Goal: Task Accomplishment & Management: Manage account settings

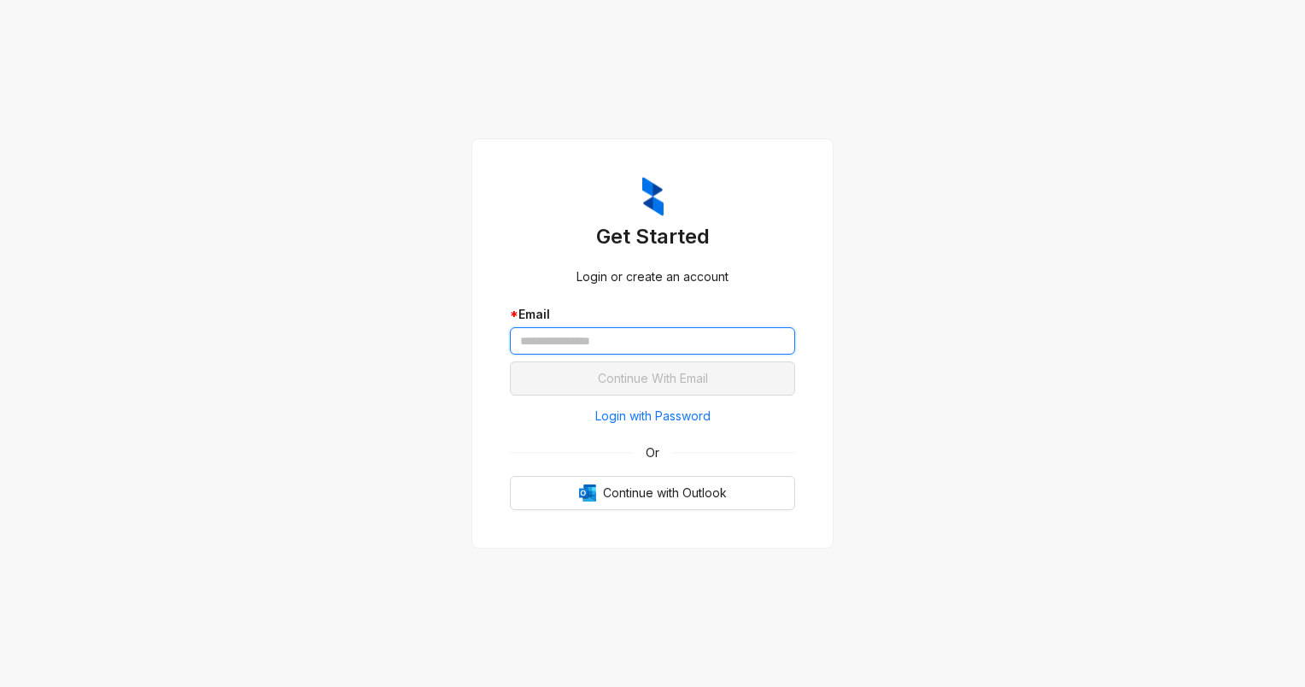
click at [549, 336] on input "text" at bounding box center [652, 340] width 285 height 27
click at [437, 352] on div "Get Started Login or create an account * Email Continue With Email Login with P…" at bounding box center [652, 343] width 1305 height 687
click at [608, 416] on span "Login with Password" at bounding box center [652, 415] width 115 height 19
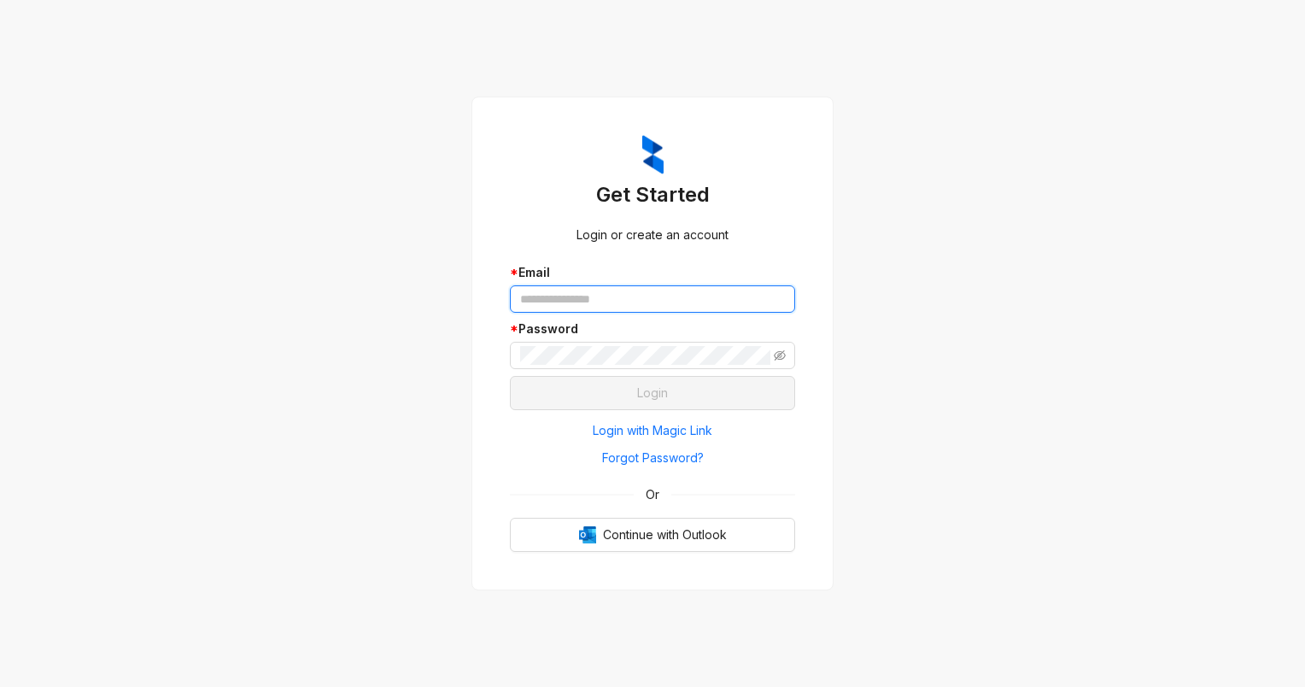
type input "**********"
click at [530, 287] on input "**********" at bounding box center [652, 298] width 285 height 27
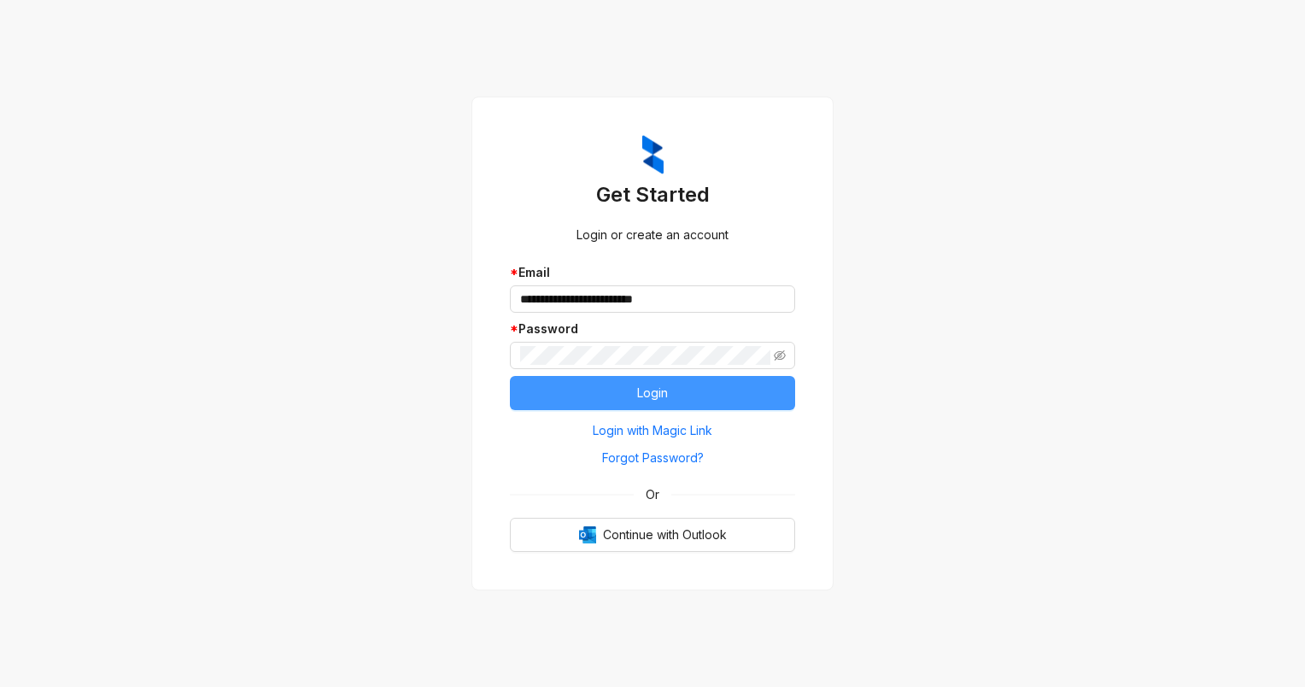
click at [577, 403] on button "Login" at bounding box center [652, 393] width 285 height 34
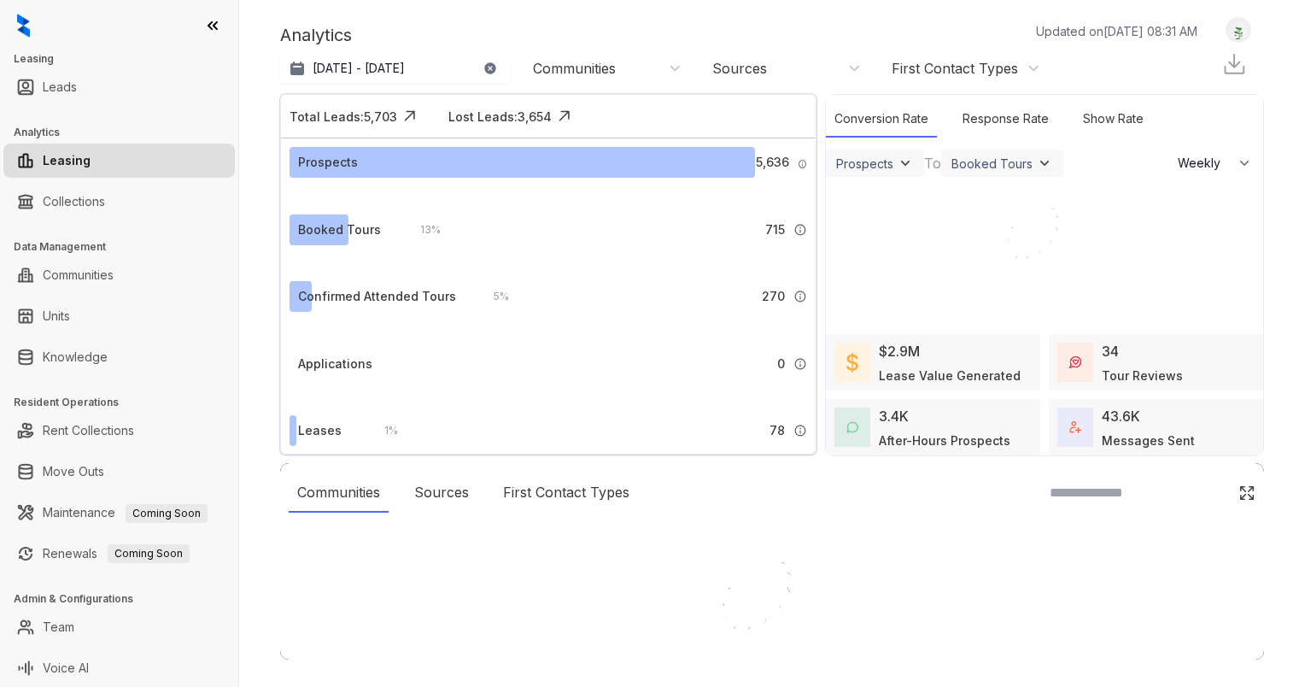
select select "******"
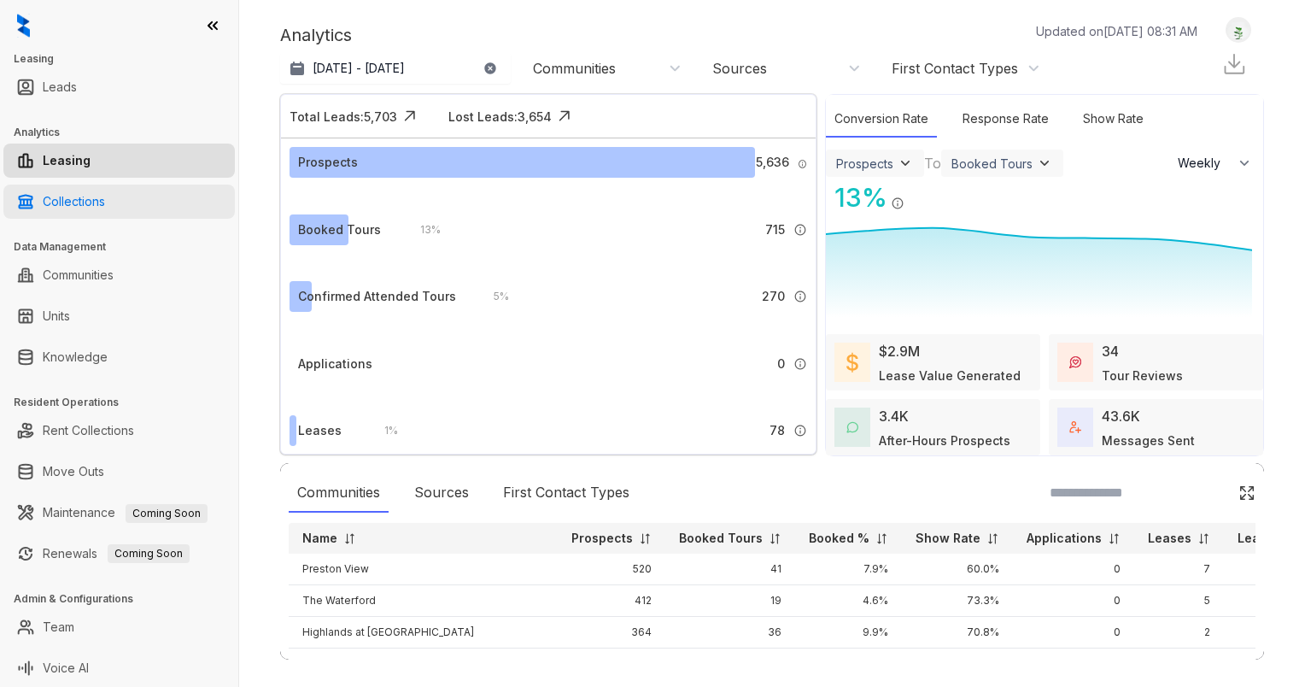
click at [102, 209] on link "Collections" at bounding box center [74, 201] width 62 height 34
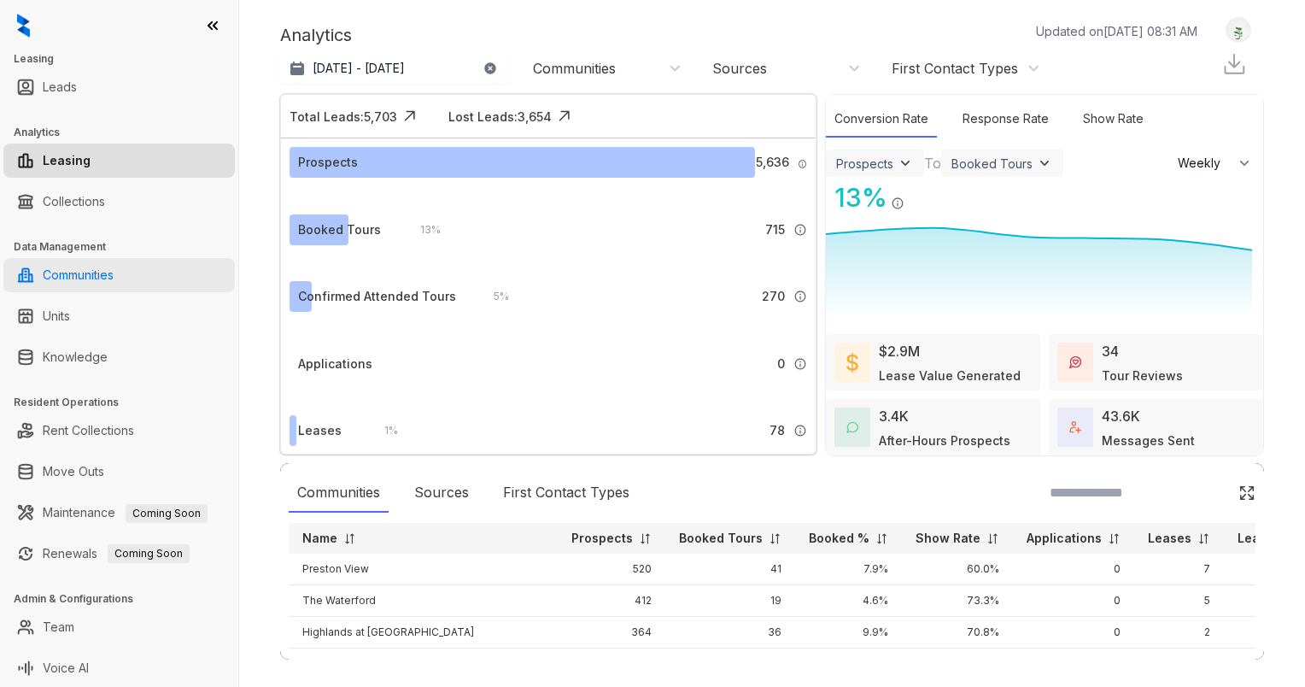
click at [102, 283] on link "Communities" at bounding box center [78, 275] width 71 height 34
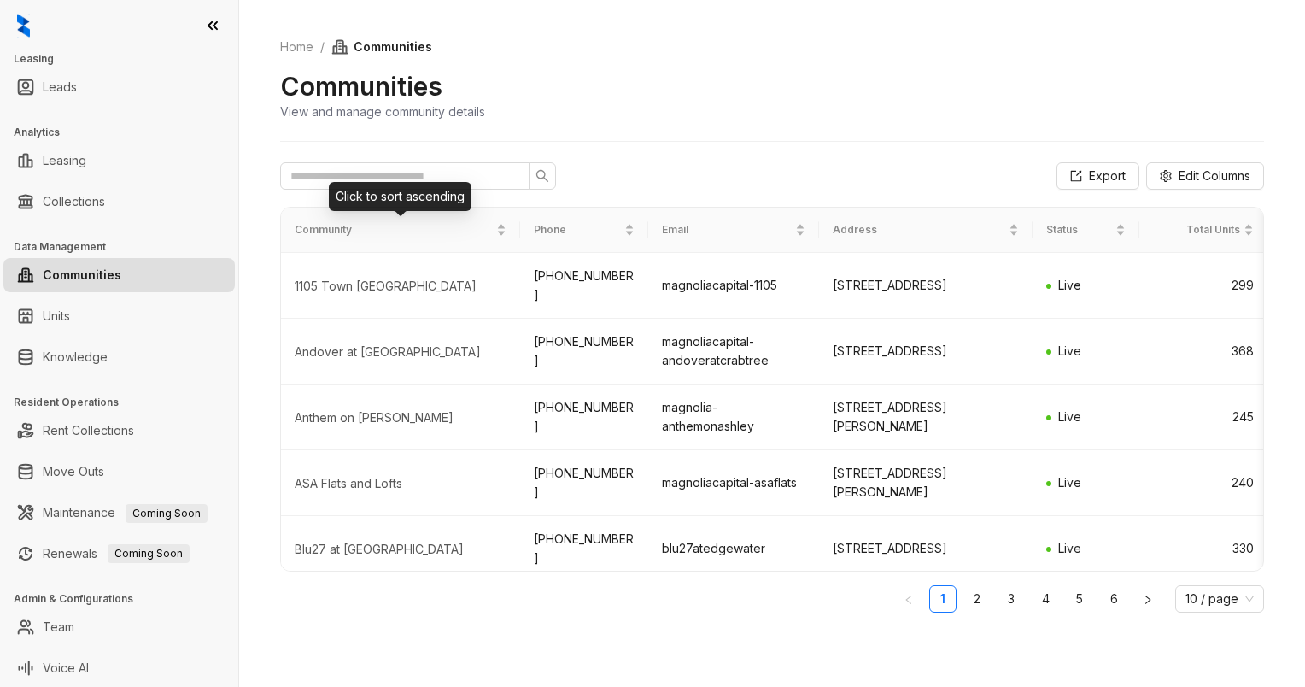
click at [356, 191] on div "Click to sort ascending" at bounding box center [400, 196] width 143 height 29
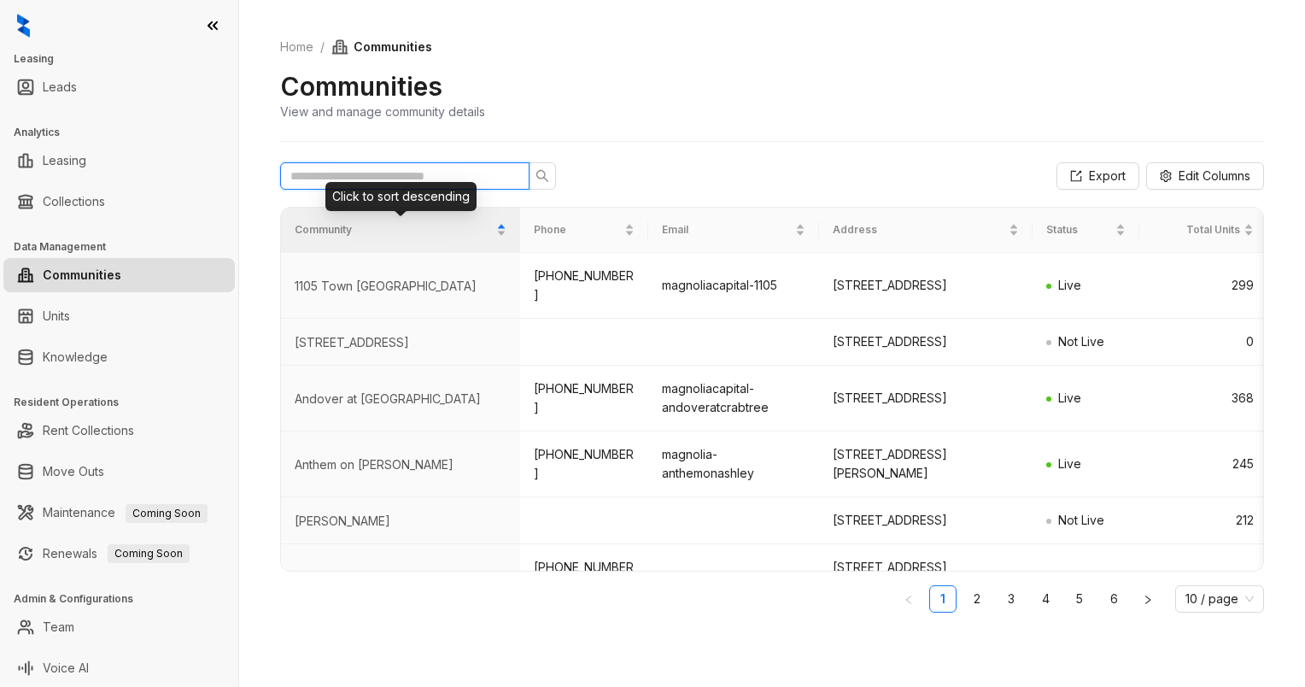
click at [333, 179] on input "text" at bounding box center [397, 176] width 215 height 19
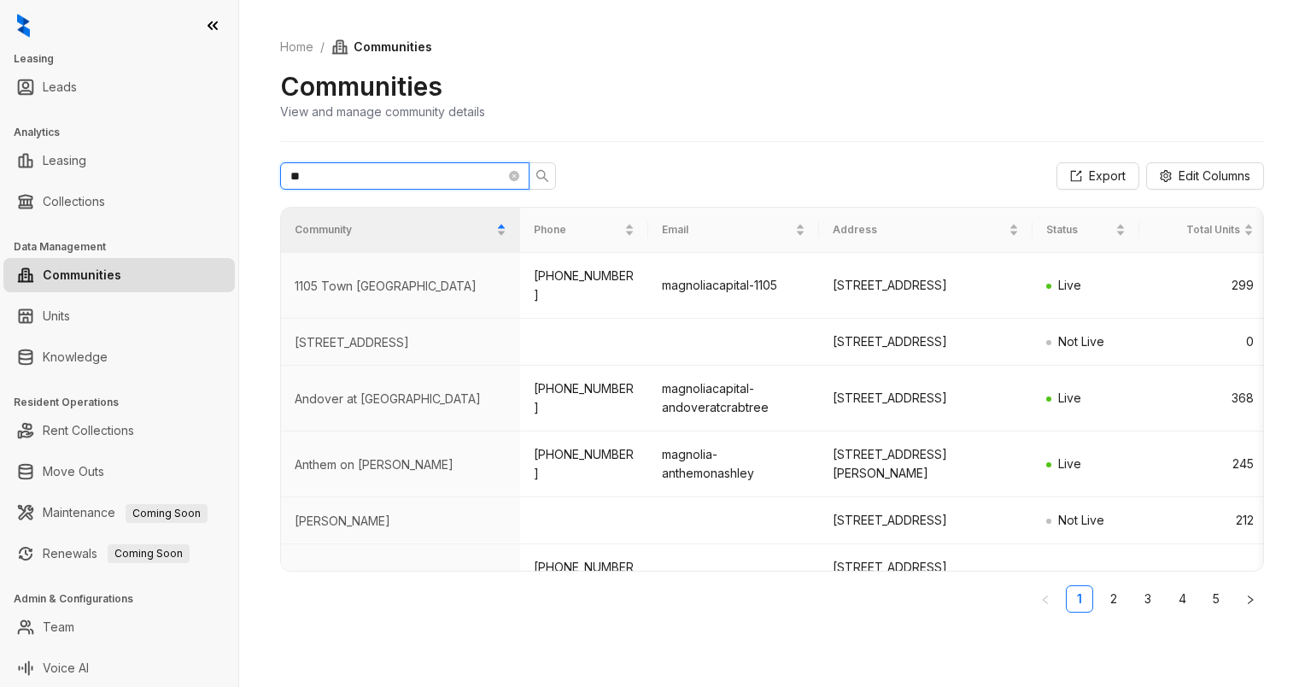
type input "*"
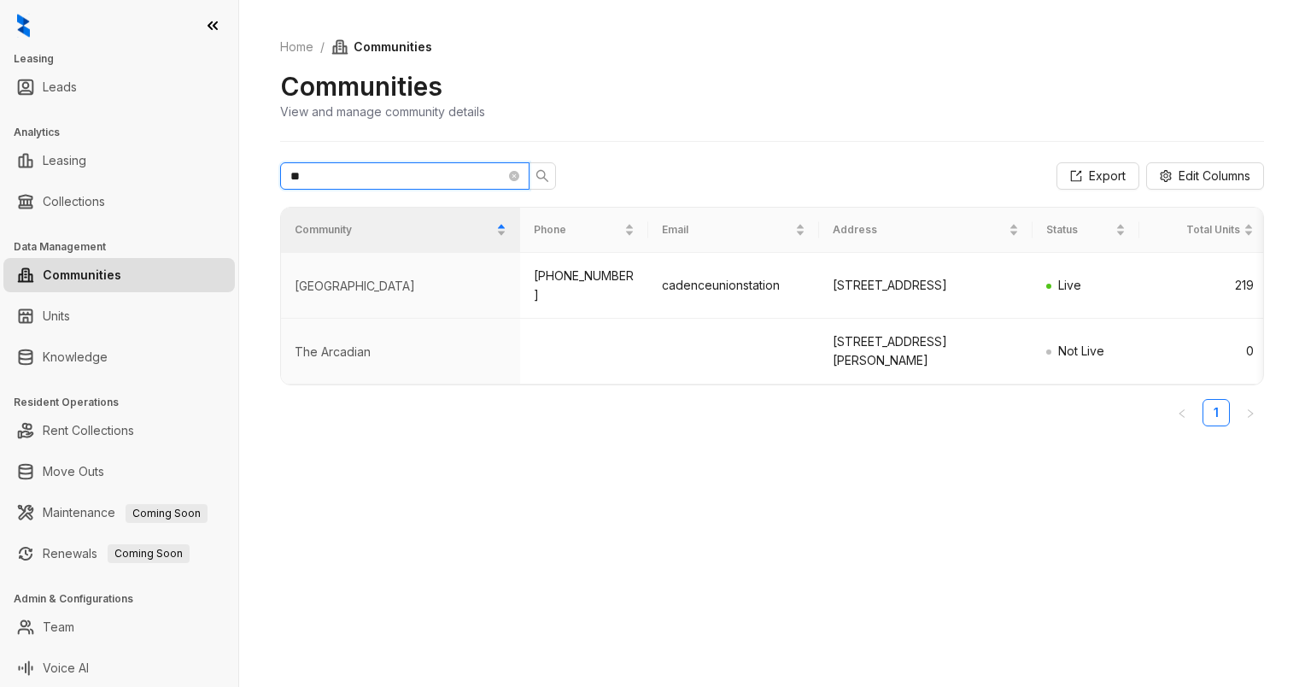
type input "*"
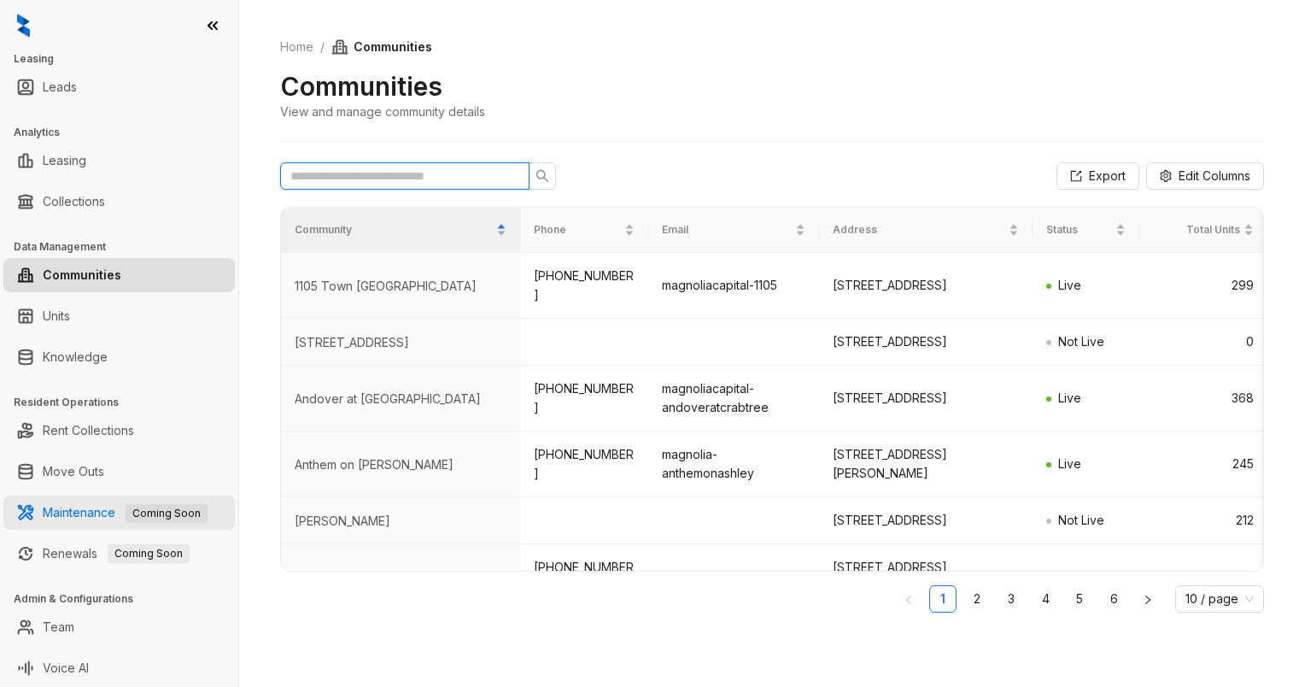
scroll to position [2, 0]
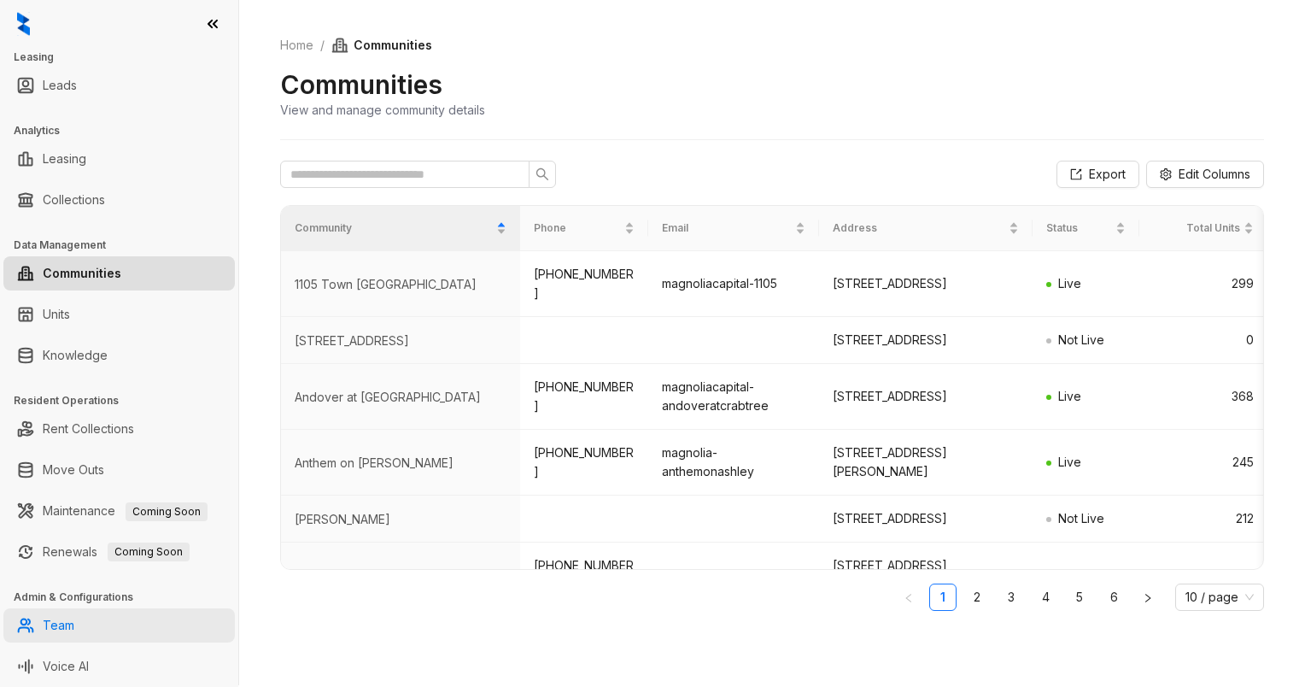
click at [74, 628] on link "Team" at bounding box center [59, 625] width 32 height 34
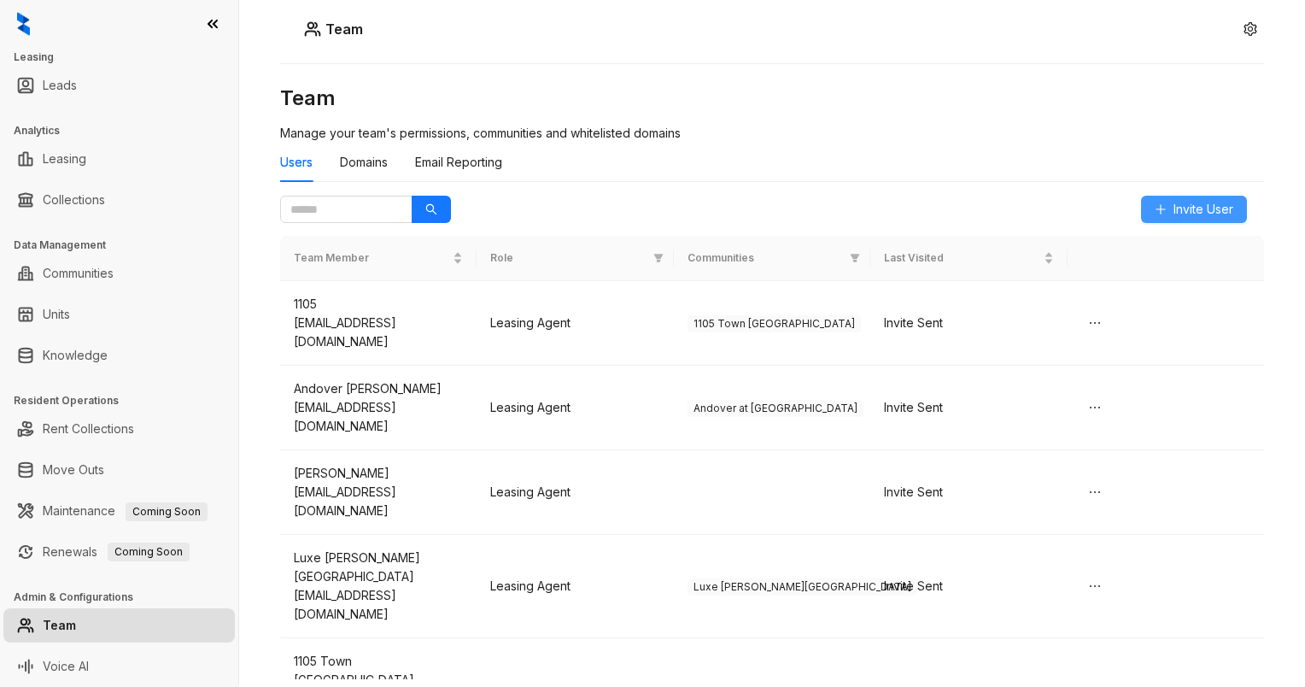
click at [1175, 210] on span "Invite User" at bounding box center [1203, 209] width 60 height 19
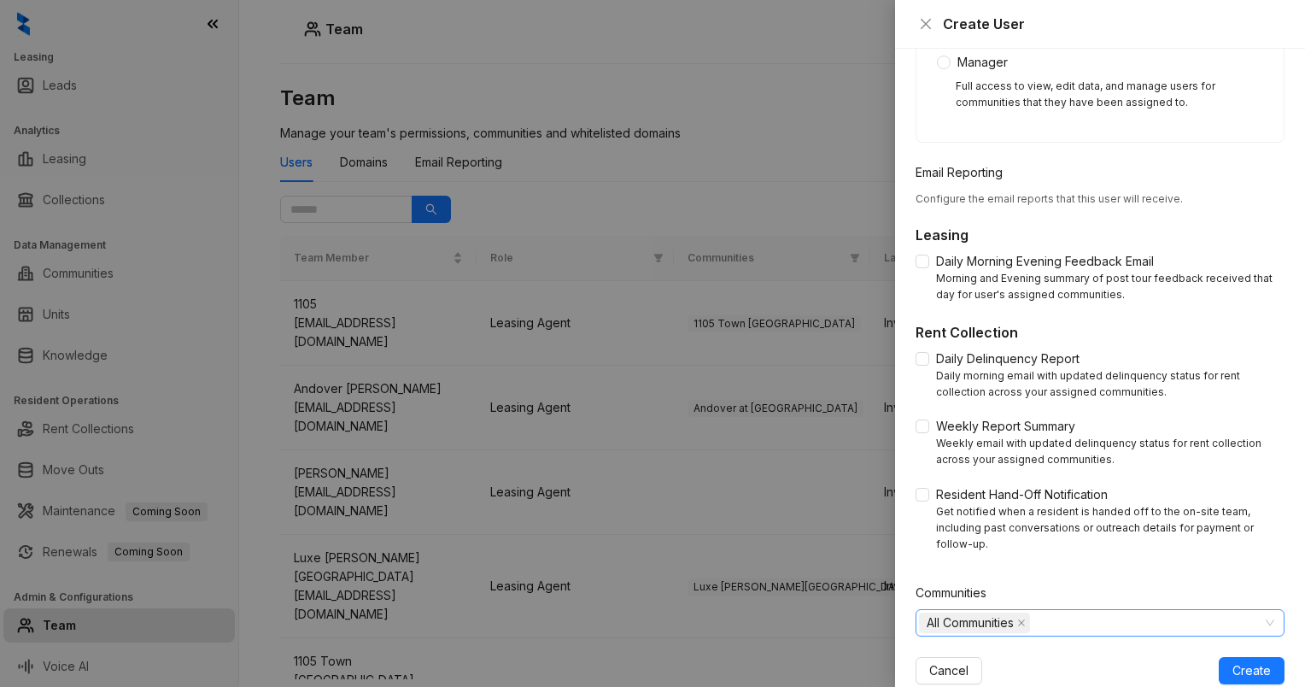
scroll to position [427, 0]
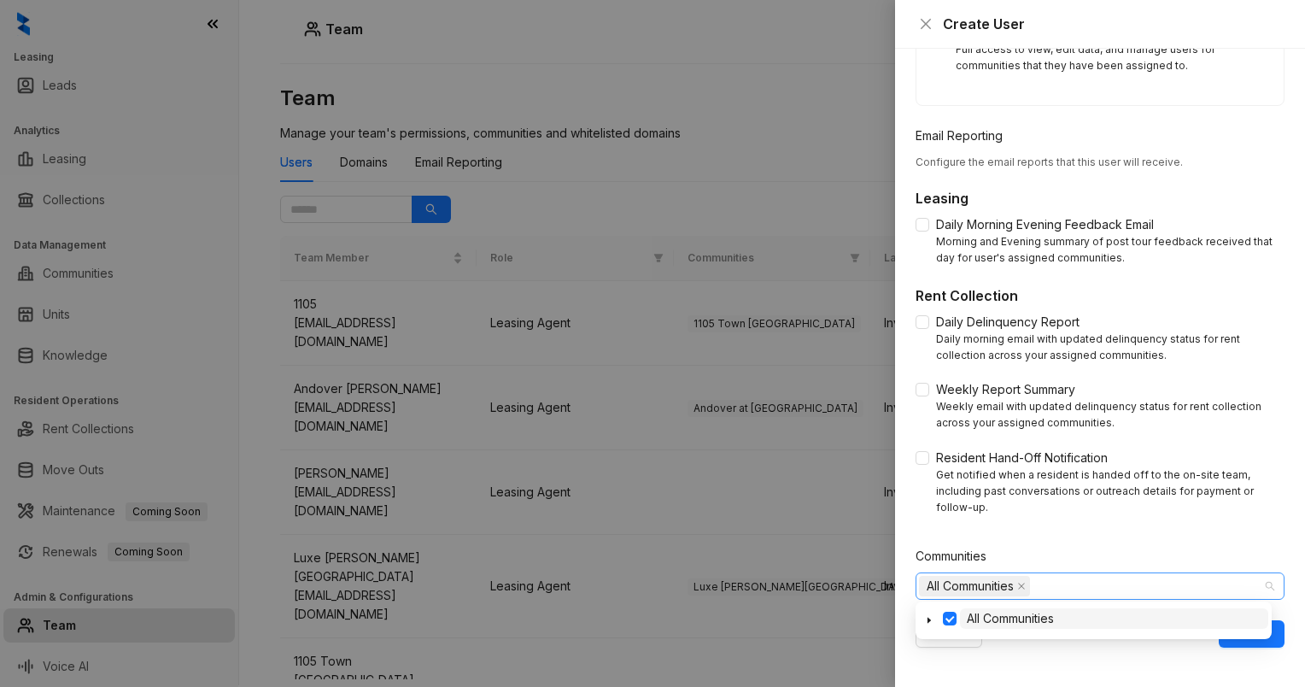
click at [935, 581] on span "All Communities" at bounding box center [969, 585] width 87 height 19
click at [926, 616] on icon "caret-down" at bounding box center [929, 620] width 9 height 9
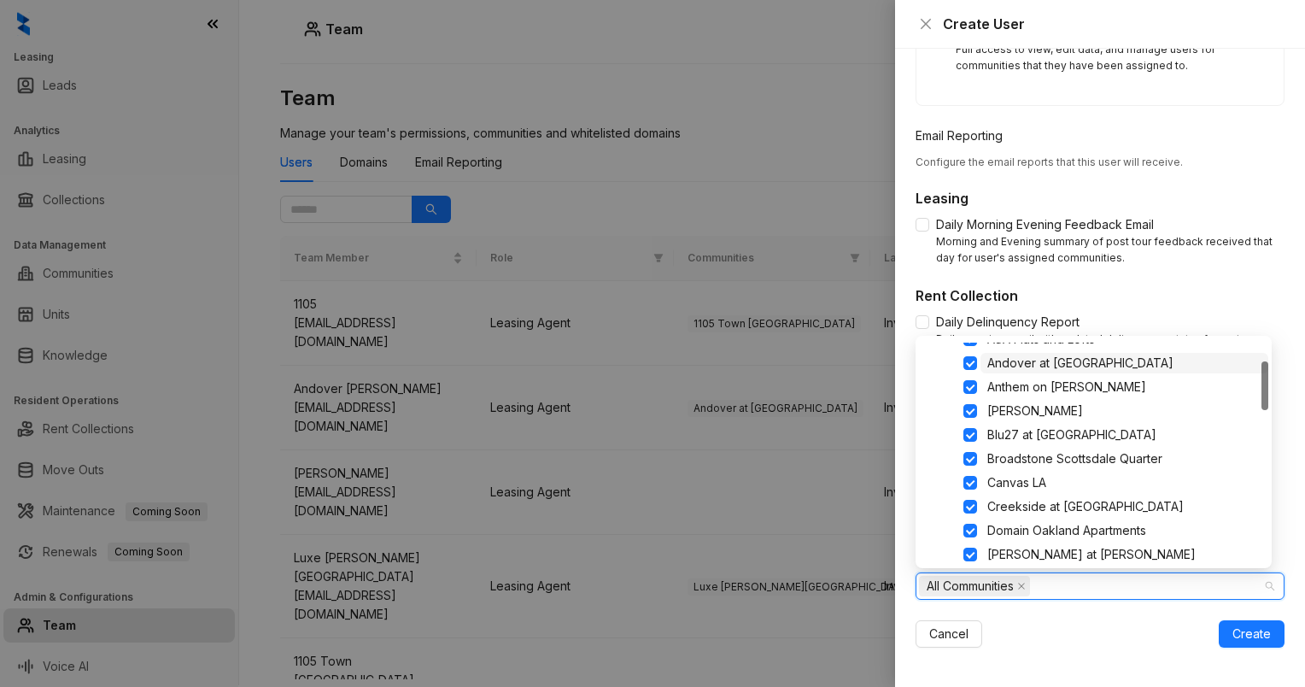
scroll to position [0, 0]
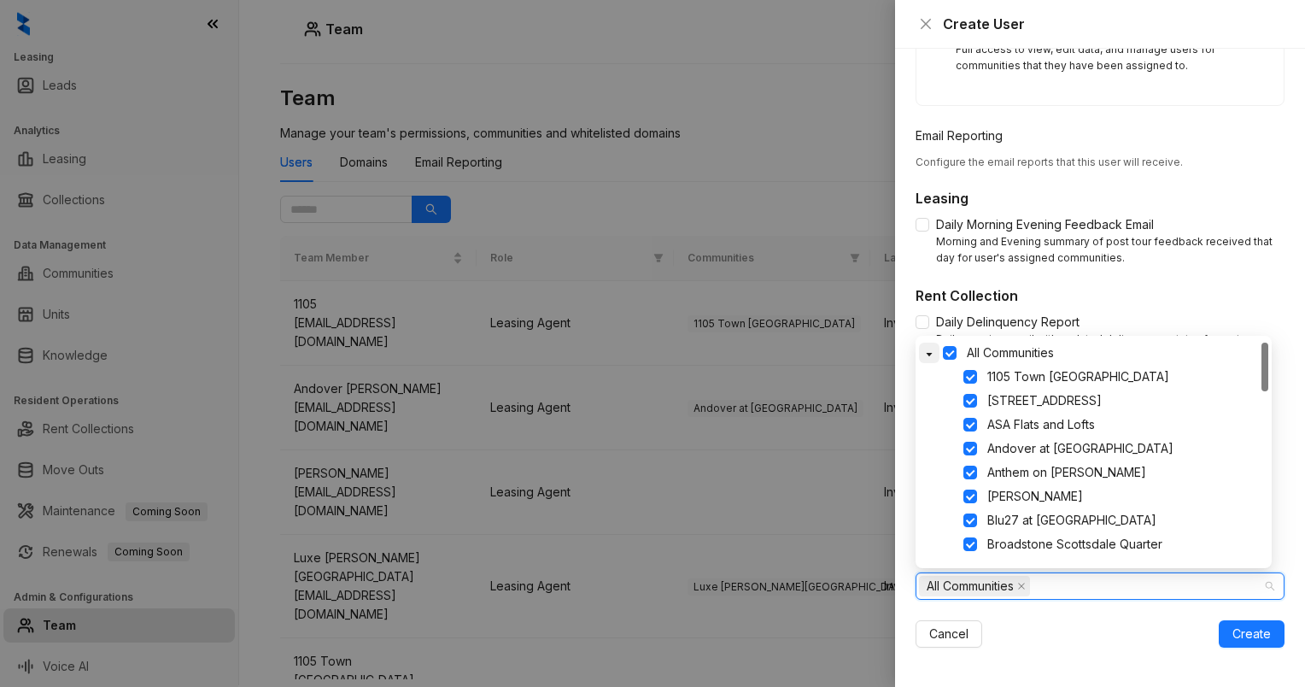
click at [932, 348] on span at bounding box center [929, 352] width 20 height 20
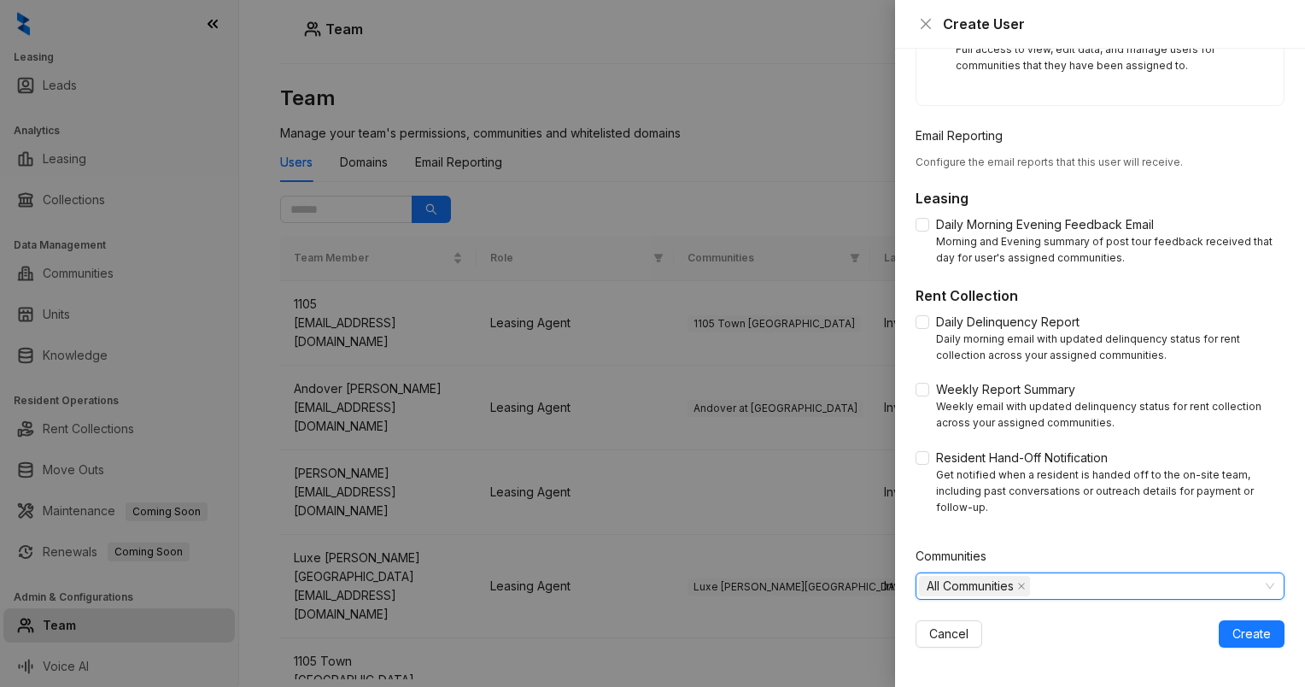
click at [1060, 587] on div "All Communities" at bounding box center [1091, 586] width 344 height 24
type input "*"
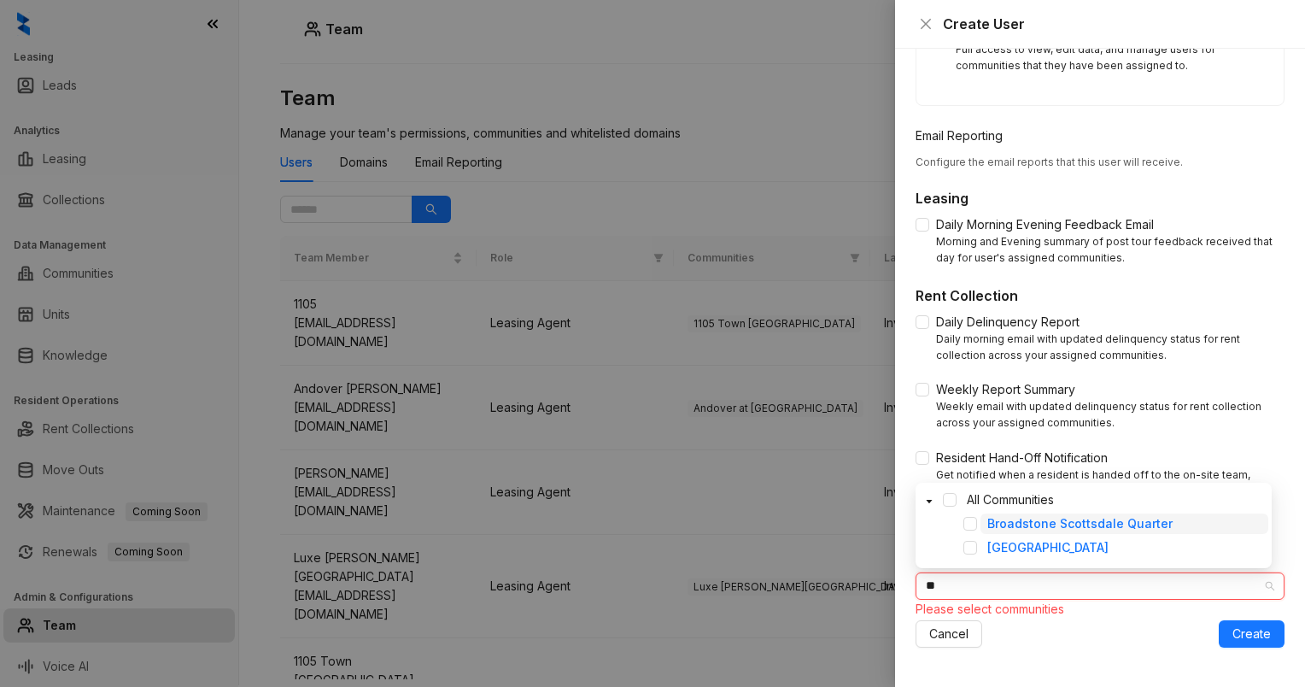
type input "*"
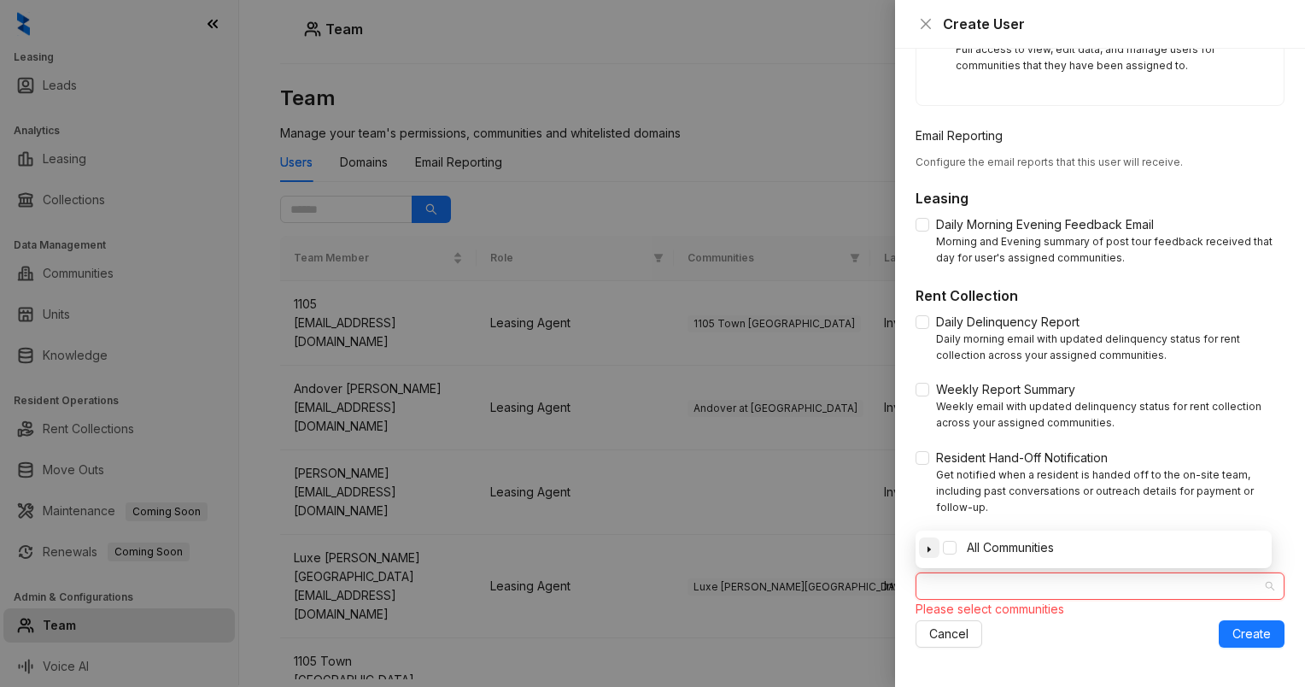
click at [932, 550] on icon "caret-down" at bounding box center [929, 549] width 9 height 9
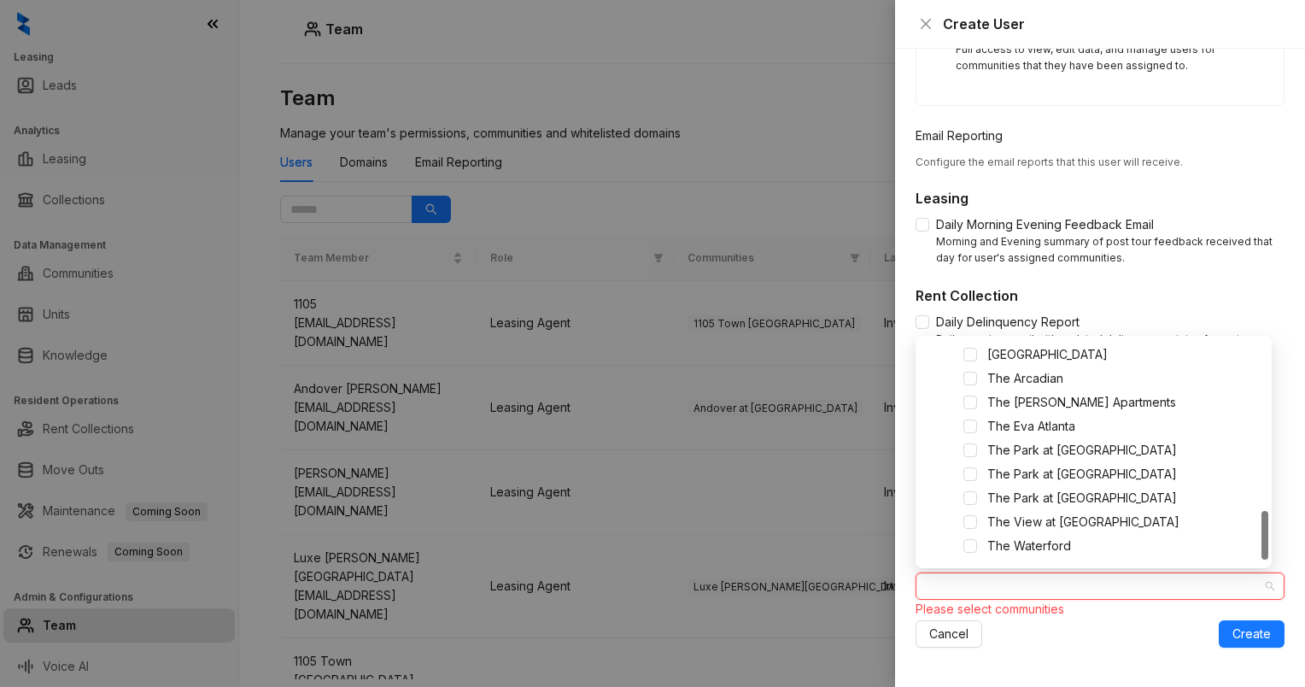
scroll to position [762, 0]
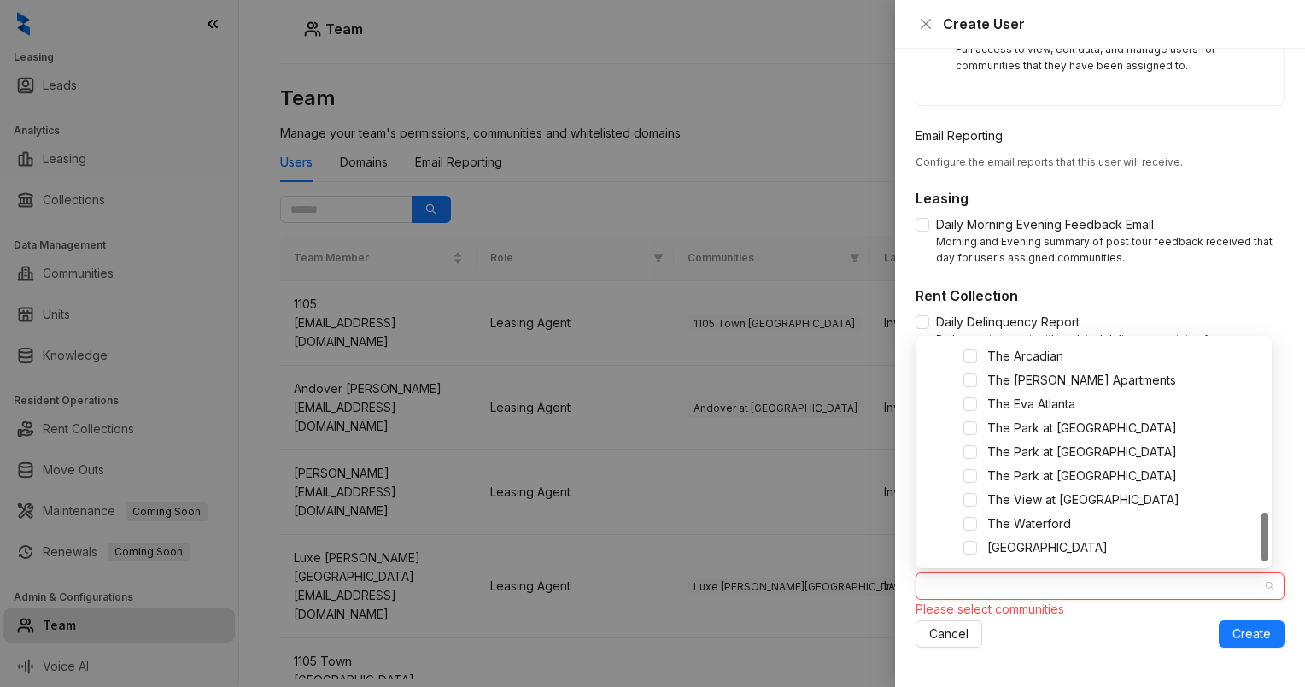
drag, startPoint x: 1264, startPoint y: 362, endPoint x: 1242, endPoint y: 541, distance: 180.6
click at [1242, 541] on div "[GEOGRAPHIC_DATA] The Arcadian The [PERSON_NAME] Apartments The [GEOGRAPHIC_DAT…" at bounding box center [1093, 451] width 349 height 219
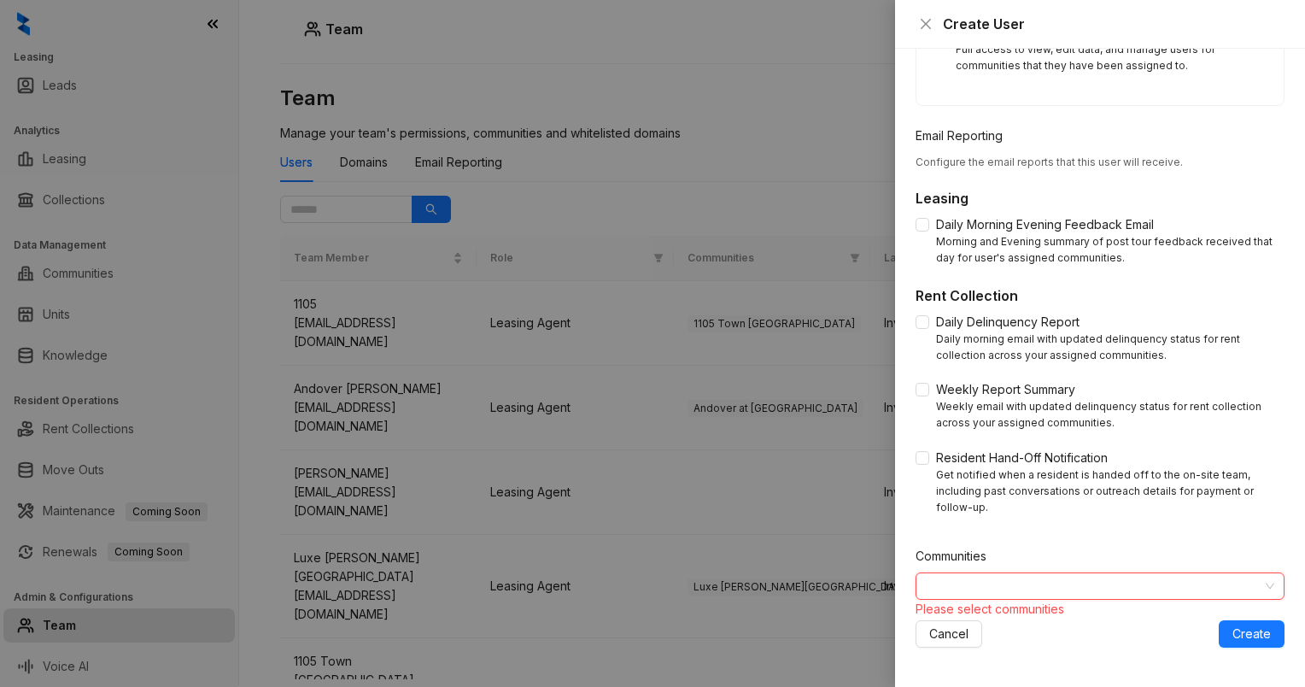
click at [949, 586] on div at bounding box center [1091, 586] width 344 height 24
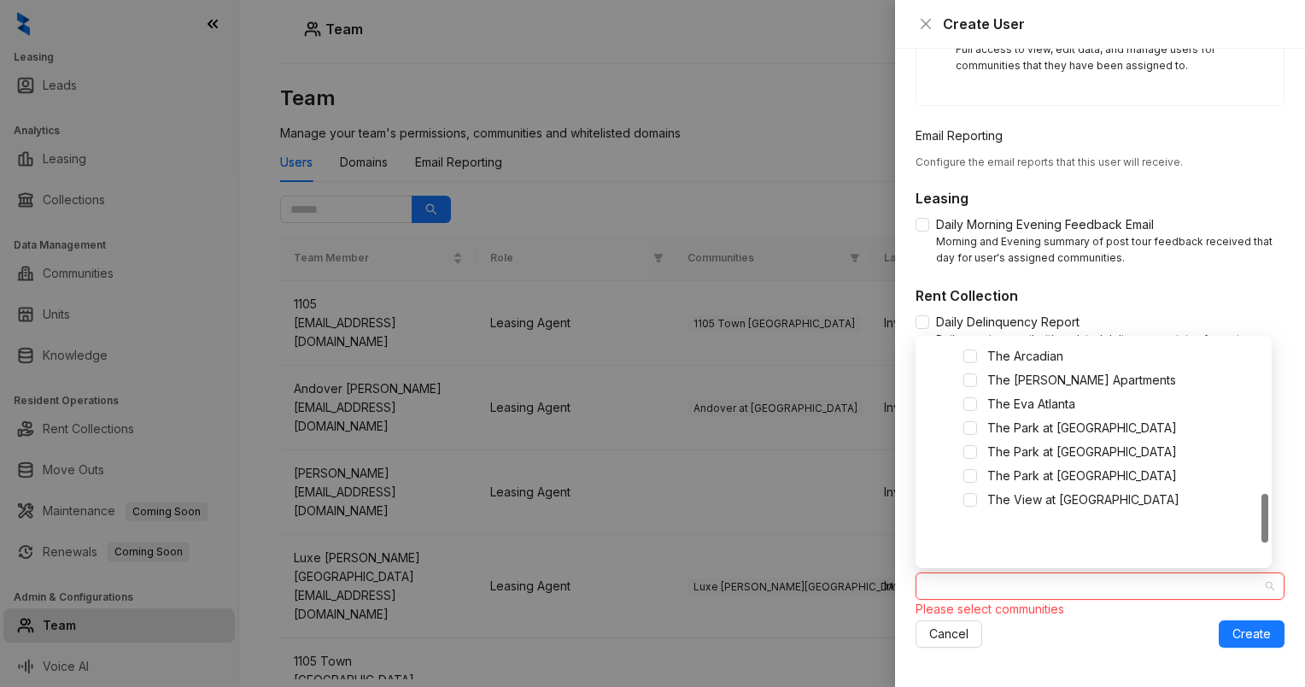
scroll to position [591, 0]
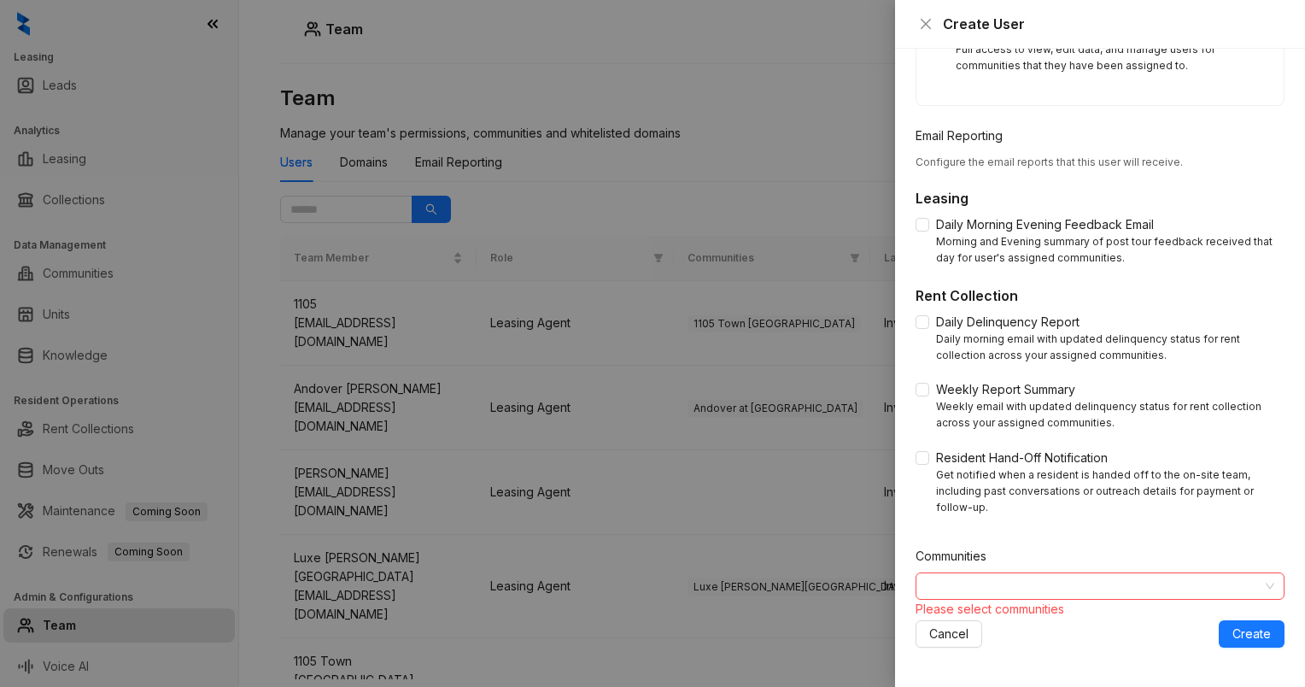
click at [727, 204] on div at bounding box center [652, 343] width 1305 height 687
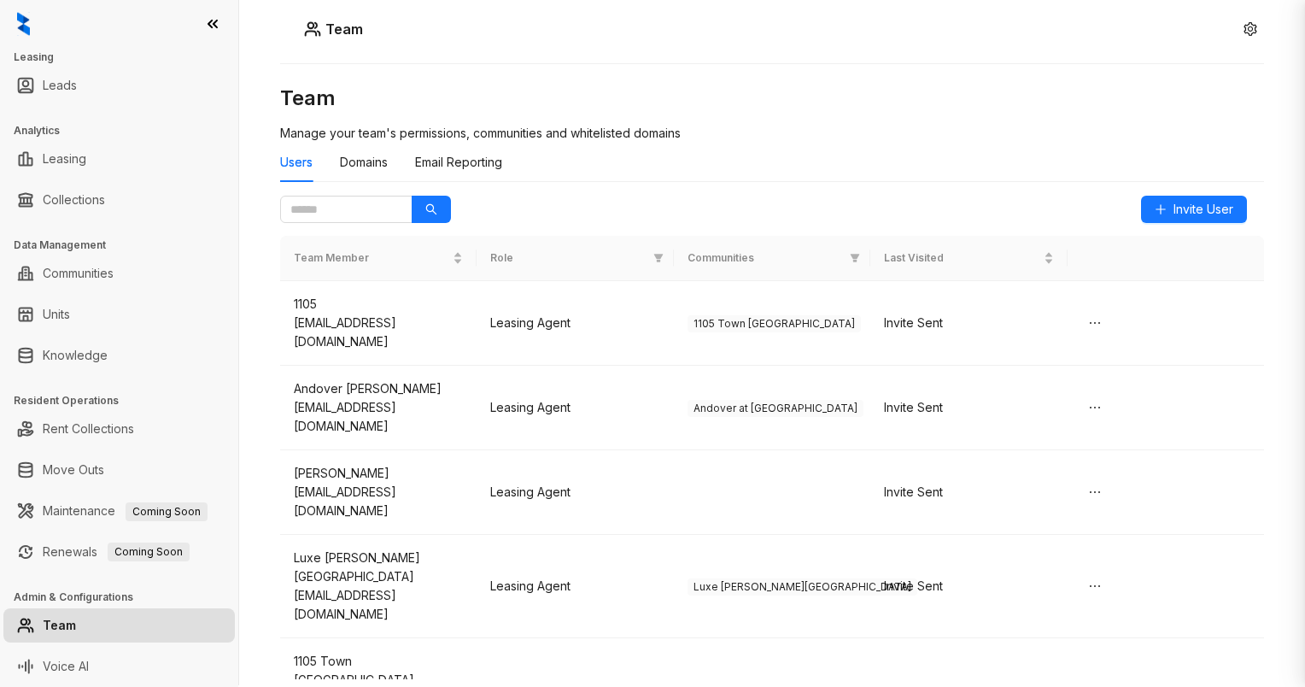
click at [764, 108] on div at bounding box center [652, 343] width 1305 height 687
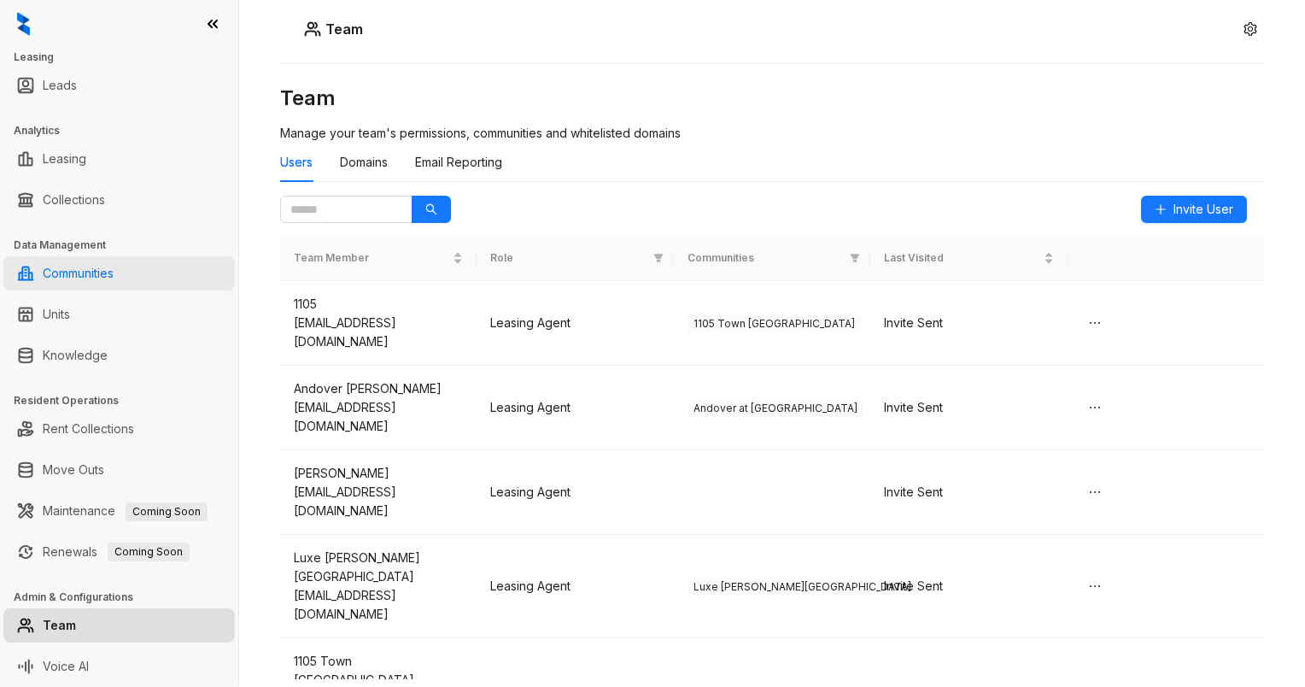
click at [64, 270] on link "Communities" at bounding box center [78, 273] width 71 height 34
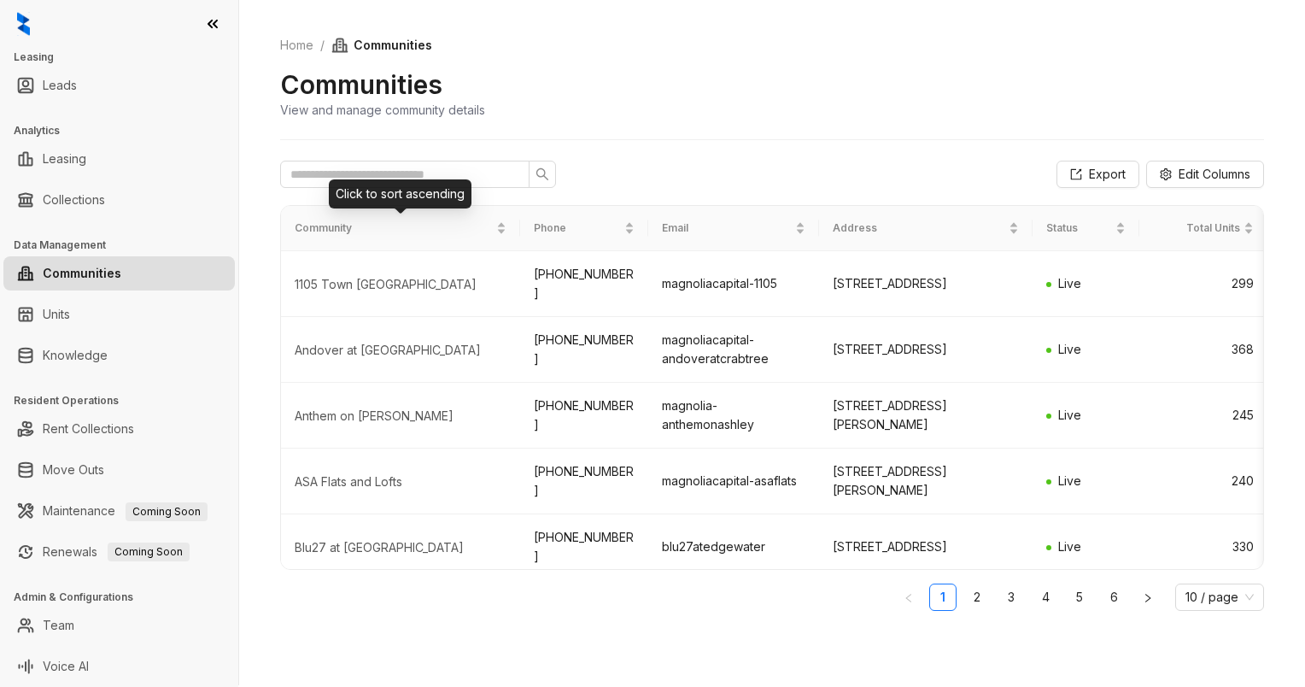
click at [359, 180] on div "Click to sort ascending" at bounding box center [400, 193] width 143 height 29
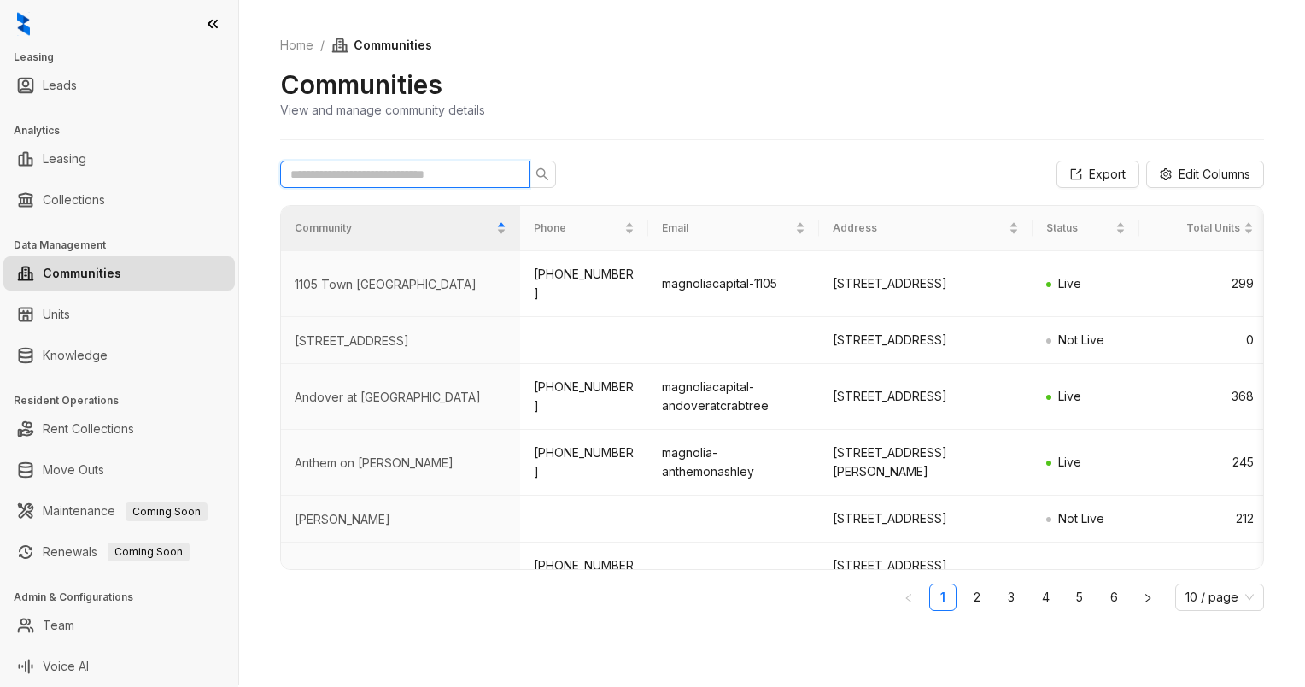
click at [305, 169] on input "text" at bounding box center [397, 174] width 215 height 19
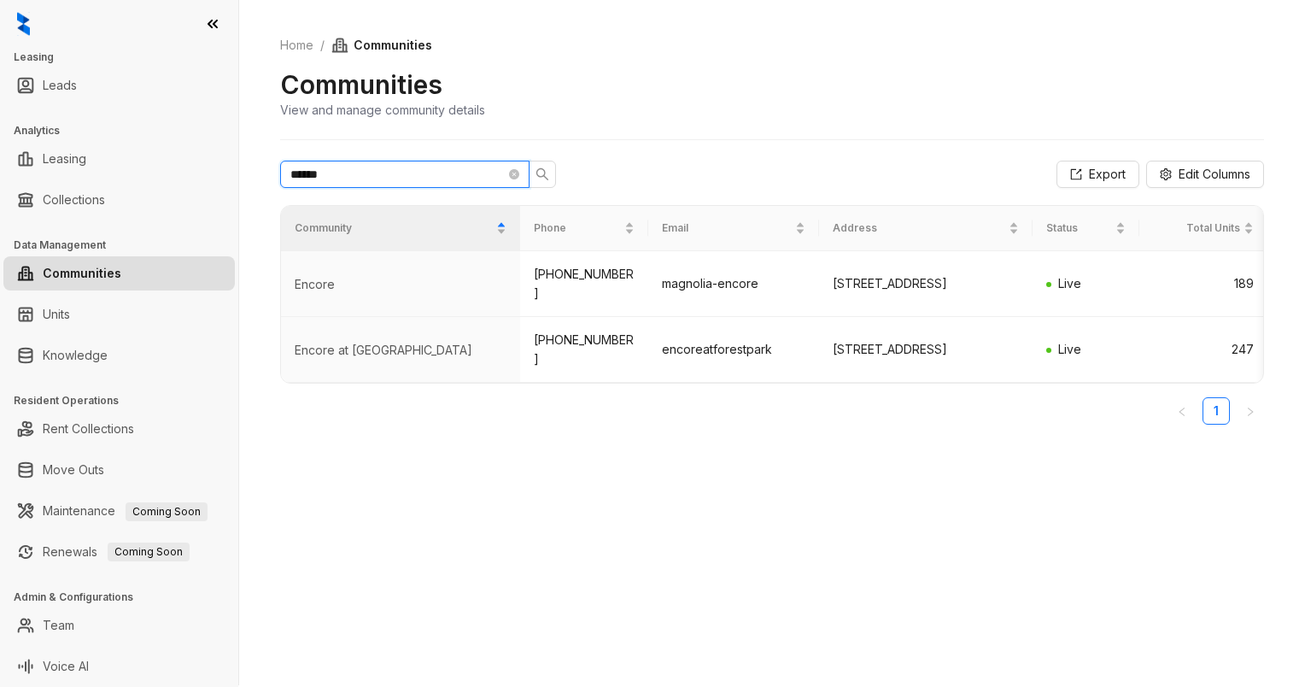
type input "******"
click at [762, 468] on div "Home / Communities Communities View and manage community details ****** Export …" at bounding box center [772, 341] width 1066 height 687
click at [651, 476] on div "Home / Communities Communities View and manage community details ****** Export …" at bounding box center [772, 341] width 1066 height 687
